Goal: Task Accomplishment & Management: Use online tool/utility

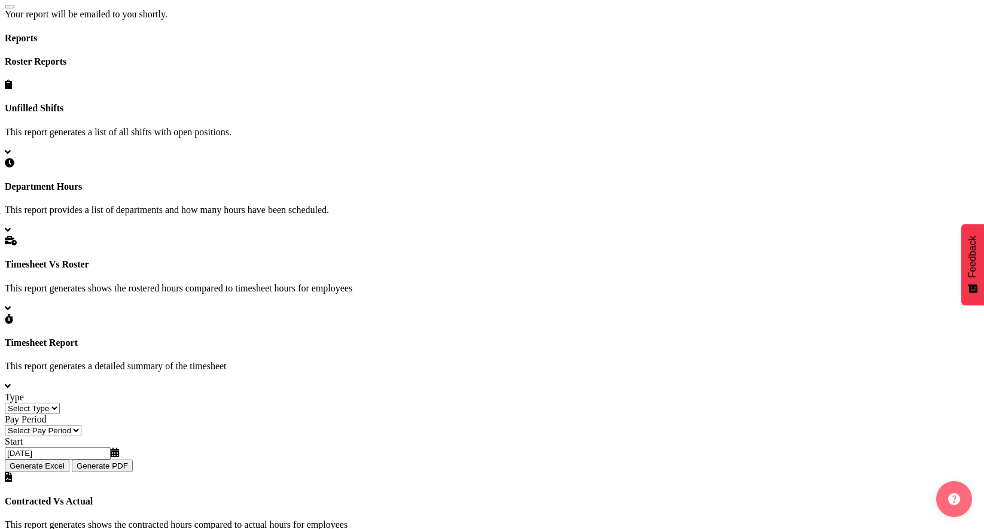
scroll to position [431, 0]
click at [60, 402] on select "Select Type Summary Detailed" at bounding box center [32, 407] width 55 height 11
click at [53, 402] on select "Summary Detailed" at bounding box center [29, 407] width 48 height 11
select select "detailed"
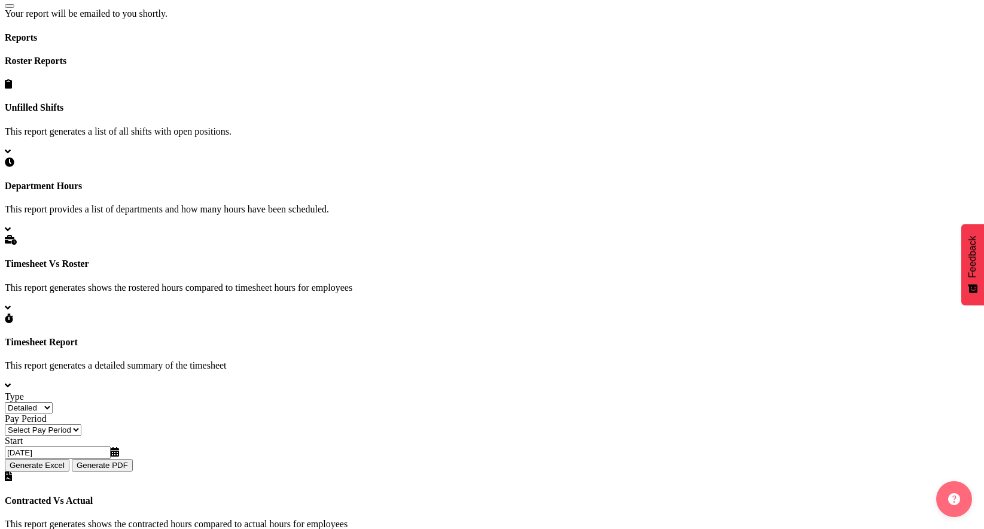
click at [53, 402] on select "Summary Detailed" at bounding box center [29, 407] width 48 height 11
click at [81, 424] on select "Select Pay Period Weekly Fortnight Monthly" at bounding box center [43, 429] width 77 height 11
select select "1"
click at [81, 424] on select "Select Pay Period Weekly Fortnight Monthly" at bounding box center [43, 429] width 77 height 11
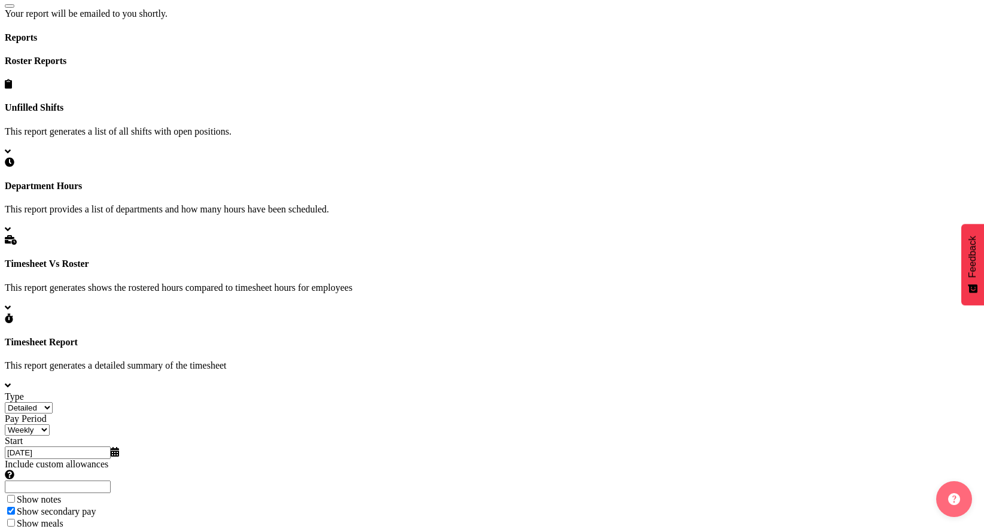
click at [111, 446] on input "[DATE]" at bounding box center [58, 452] width 106 height 13
click at [57, 470] on select "January February March April May June July August September October November De…" at bounding box center [31, 475] width 53 height 11
click at [10, 459] on link at bounding box center [7, 464] width 5 height 10
select select "8"
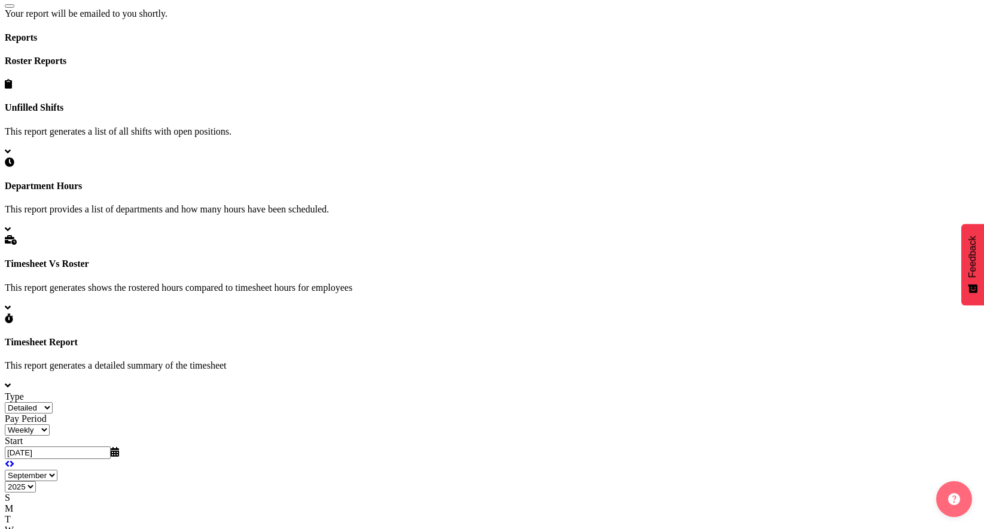
type input "[DATE]"
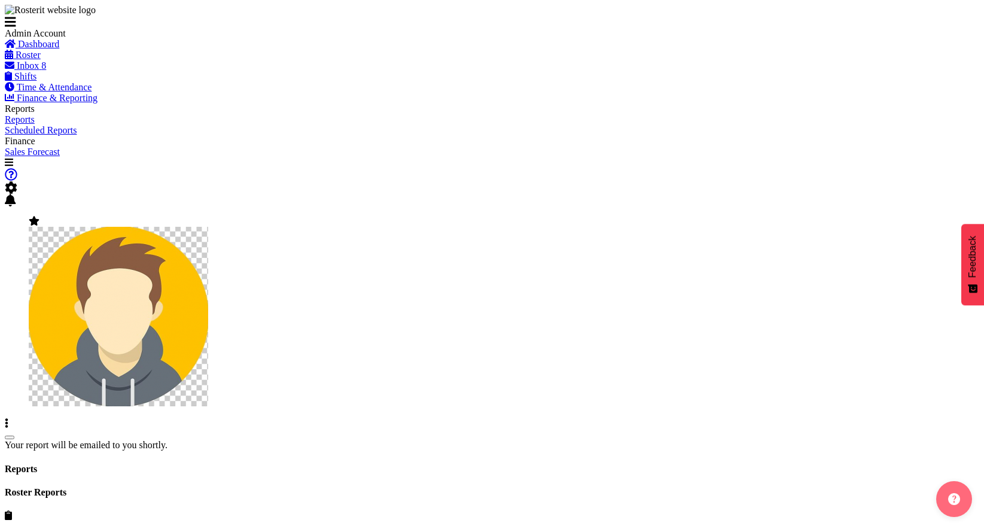
click at [301, 440] on div "Your report will be emailed to you shortly." at bounding box center [492, 445] width 975 height 11
click at [39, 216] on span at bounding box center [34, 221] width 11 height 10
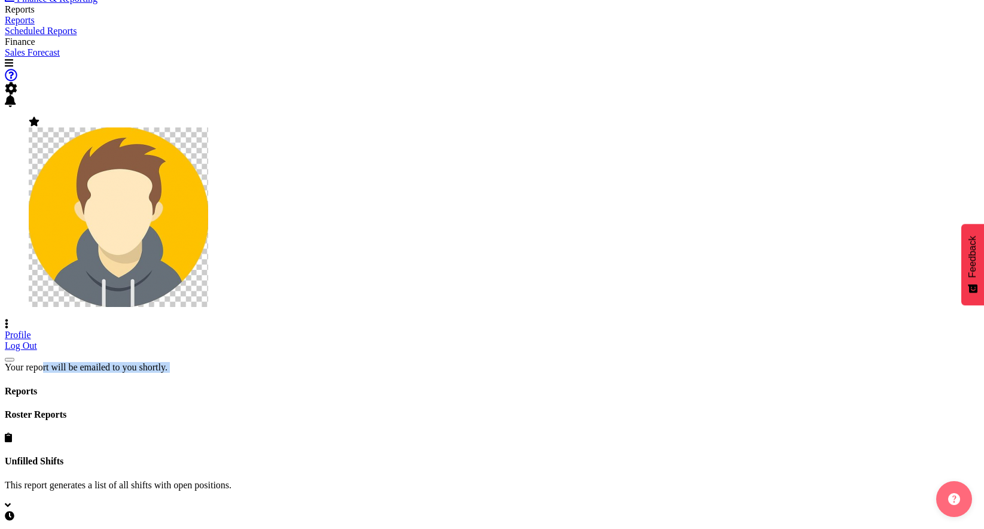
scroll to position [129, 0]
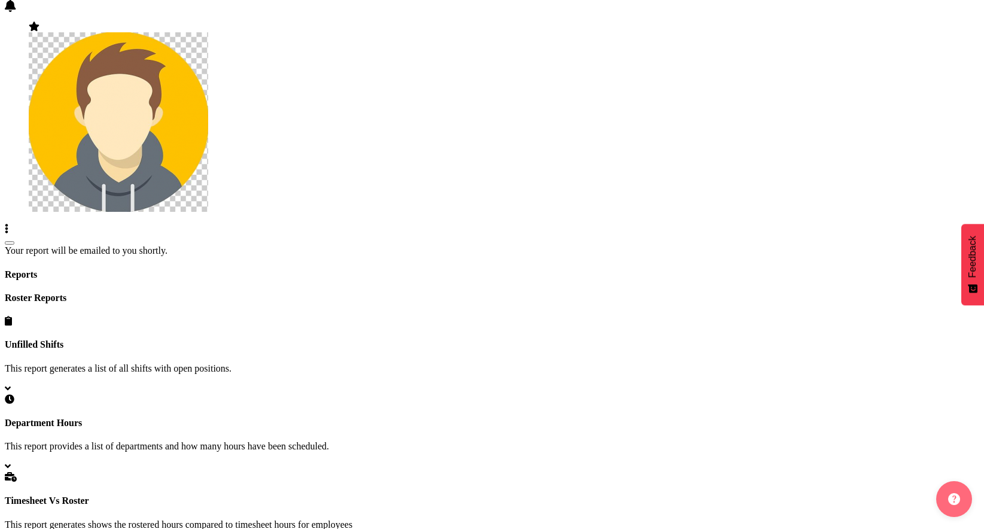
scroll to position [321, 0]
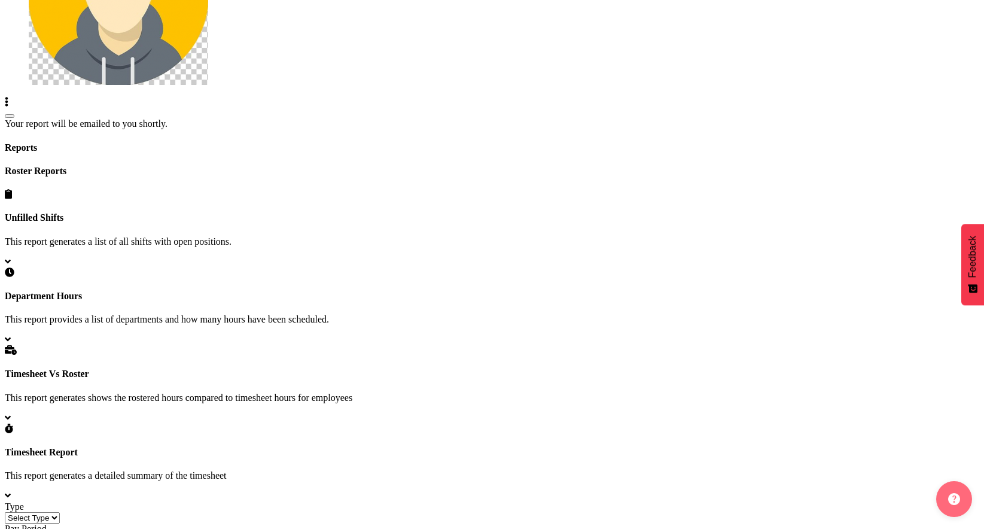
click at [60, 512] on select "Select Type Summary Detailed" at bounding box center [32, 517] width 55 height 11
select select "detailed"
click at [60, 512] on select "Select Type Summary Detailed" at bounding box center [32, 517] width 55 height 11
click at [537, 524] on div "Pay Period Select Pay Period Weekly Fortnight Monthly" at bounding box center [492, 535] width 975 height 22
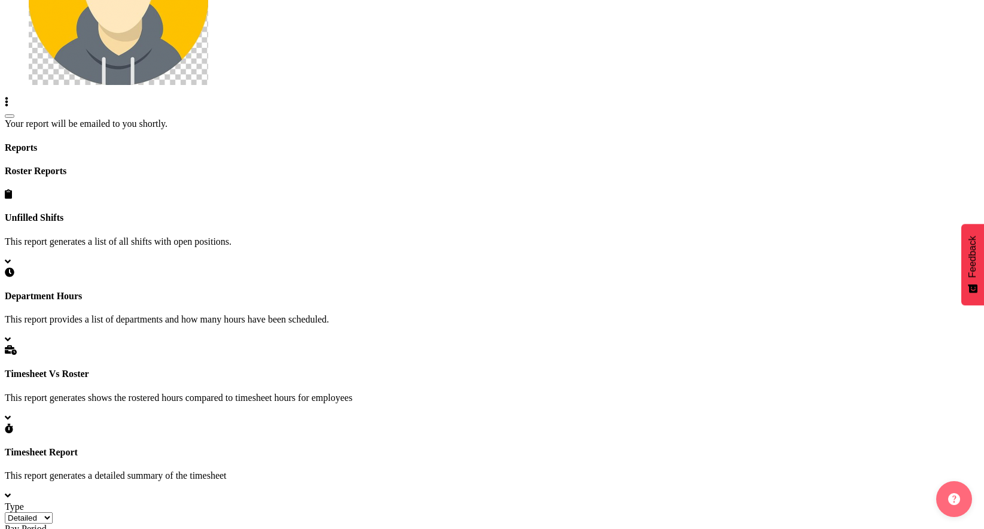
select select "1"
select select "8"
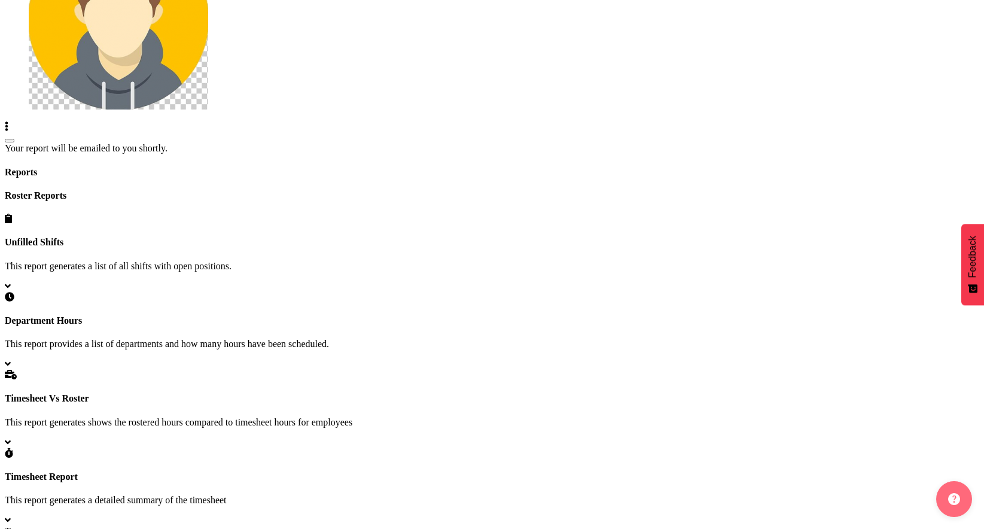
scroll to position [355, 0]
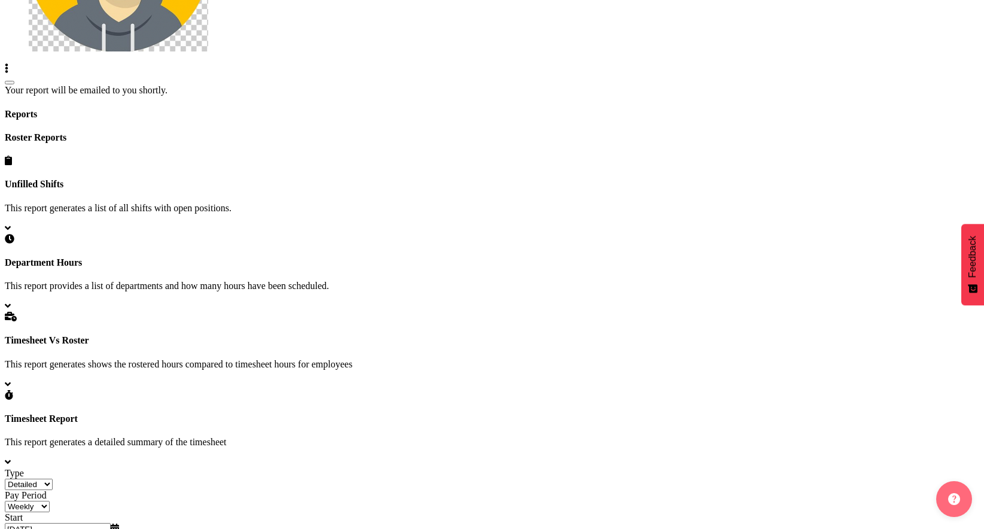
click at [111, 523] on input "22/09/2025" at bounding box center [58, 529] width 106 height 13
type input "[DATE]"
